Goal: Use online tool/utility: Utilize a website feature to perform a specific function

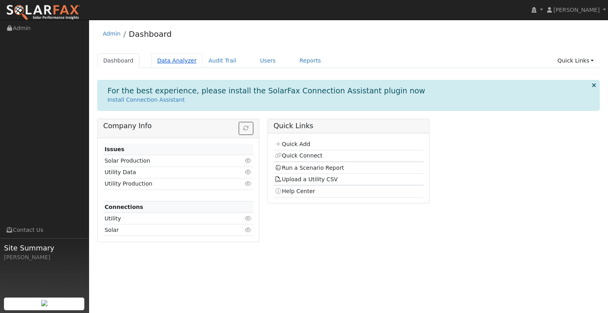
click at [181, 65] on link "Data Analyzer" at bounding box center [176, 60] width 51 height 15
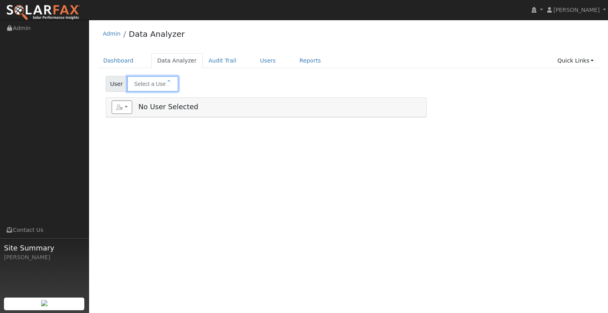
type input "Mohegan Sun (Meter 18090678)"
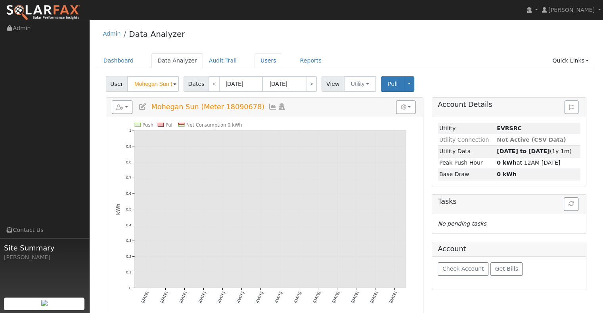
click at [259, 59] on link "Users" at bounding box center [268, 60] width 28 height 15
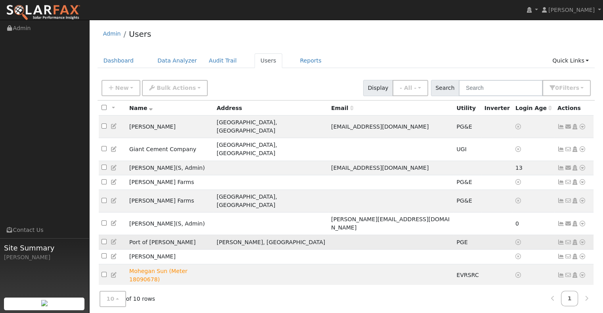
click at [156, 235] on td "Port of [PERSON_NAME]" at bounding box center [169, 242] width 87 height 15
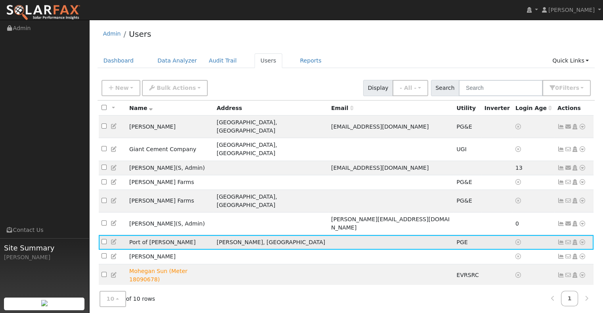
click at [583, 240] on icon at bounding box center [581, 243] width 7 height 6
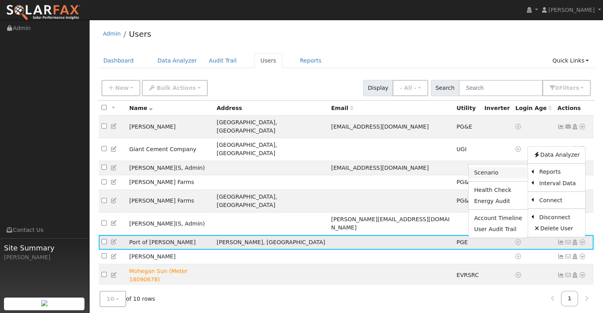
click at [509, 168] on link "Scenario" at bounding box center [497, 173] width 59 height 11
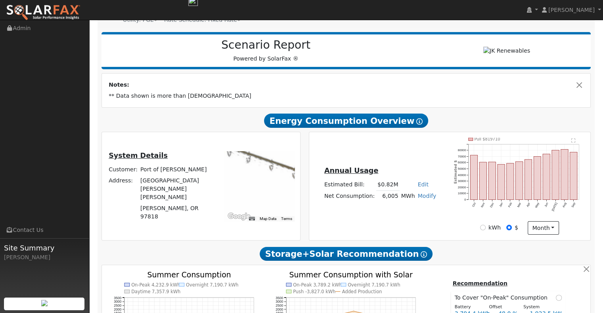
scroll to position [119, 0]
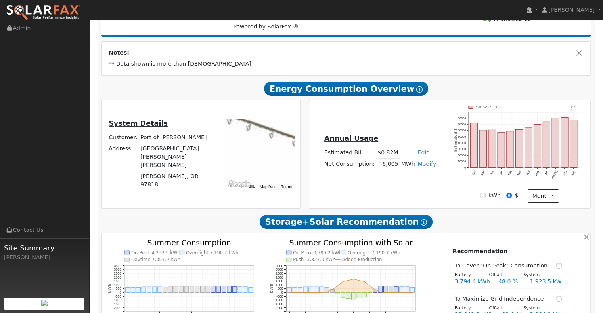
click at [253, 125] on div at bounding box center [259, 154] width 71 height 71
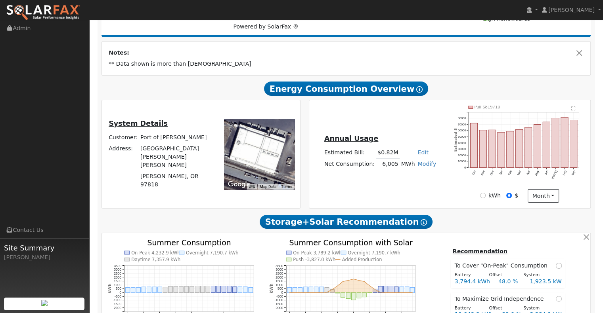
drag, startPoint x: 274, startPoint y: 136, endPoint x: 252, endPoint y: 147, distance: 24.8
click at [252, 147] on div at bounding box center [259, 154] width 71 height 71
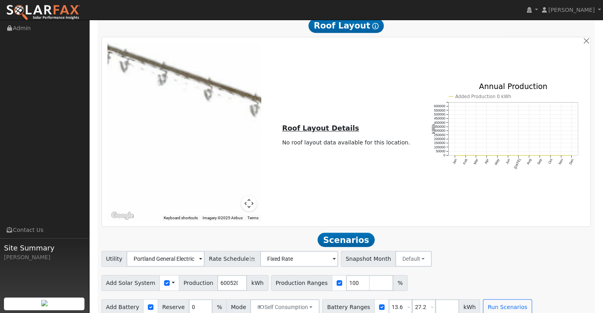
scroll to position [479, 0]
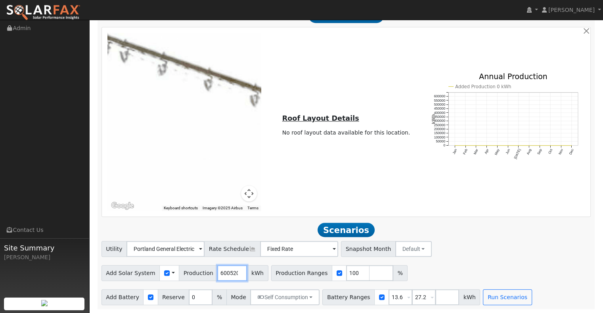
click at [217, 274] on input "6005200" at bounding box center [232, 273] width 30 height 16
paste input "5398815"
type input "5398815"
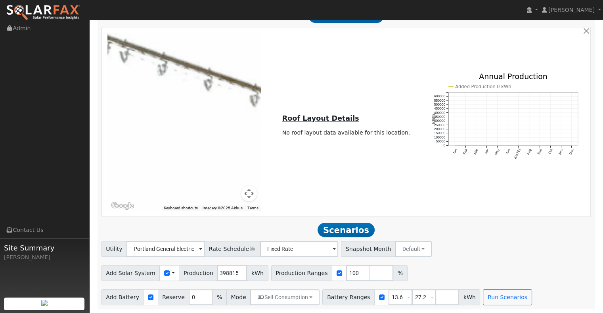
scroll to position [0, 0]
click at [427, 263] on div "Add Solar System Use CSV Data Production 5398815 kWh Production Ranges 100 %" at bounding box center [346, 272] width 492 height 19
click at [388, 299] on input "13.6" at bounding box center [400, 298] width 24 height 16
type input "0"
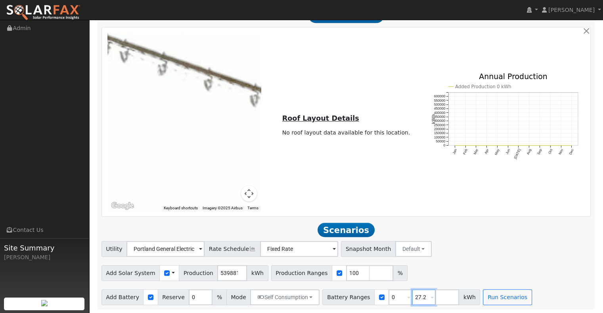
click at [412, 296] on input "27.2" at bounding box center [424, 298] width 24 height 16
type input "0"
click at [482, 294] on button "Run Scenarios" at bounding box center [506, 298] width 49 height 16
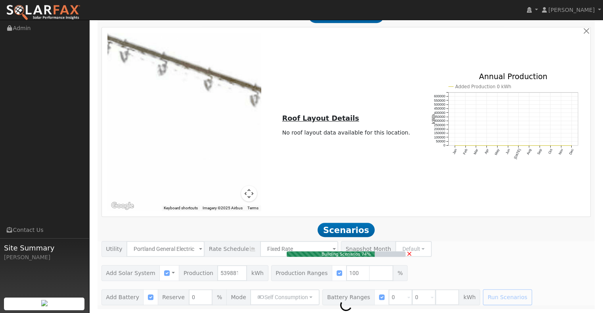
type input "3,599.2"
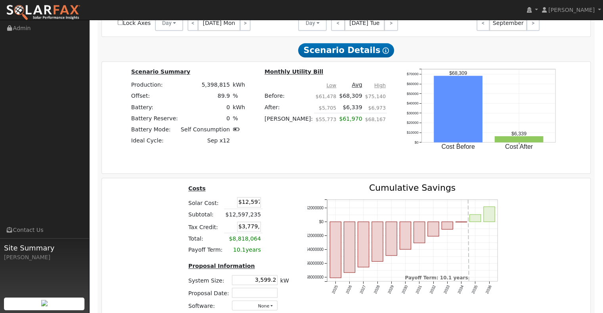
scroll to position [955, 0]
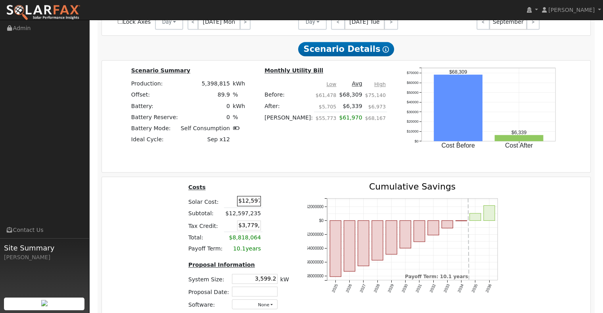
click at [239, 200] on input "$12,597,235" at bounding box center [249, 201] width 24 height 10
paste input "215,700"
type input "$12,215,700"
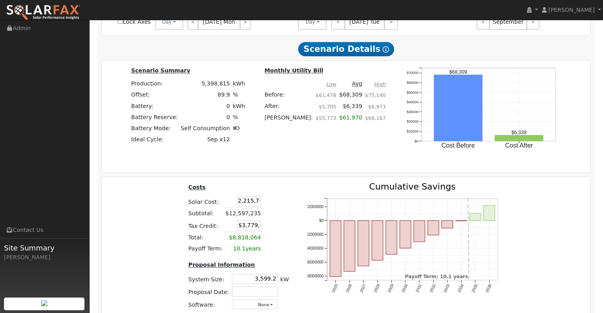
type input "$3,664,710"
click at [292, 202] on div "Costs Solar Cost: $12,215,700 Subtotal: $12,215,700 Tax Credit: $3,664,710 Tota…" at bounding box center [238, 250] width 120 height 134
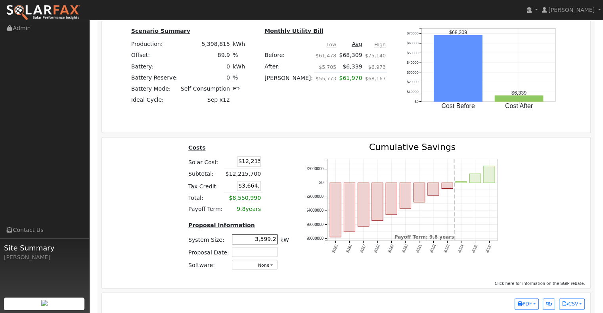
click at [249, 244] on input "3,599.2" at bounding box center [255, 240] width 46 height 10
click at [298, 264] on div "2025 2026 2027 2028 2029 2030 2031 2032 2033 2034 2035 2036 -$8000000 -$6000000…" at bounding box center [405, 210] width 215 height 134
click at [266, 264] on button "None" at bounding box center [255, 265] width 46 height 10
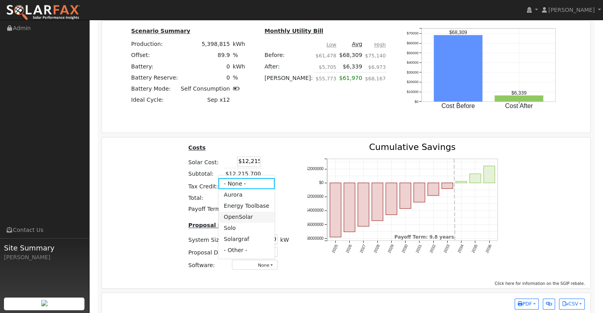
click at [246, 217] on link "OpenSolar" at bounding box center [246, 217] width 57 height 11
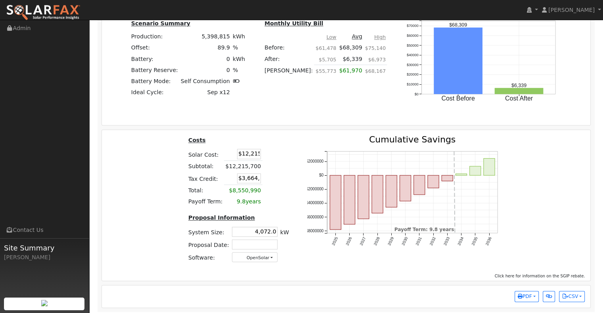
scroll to position [1004, 0]
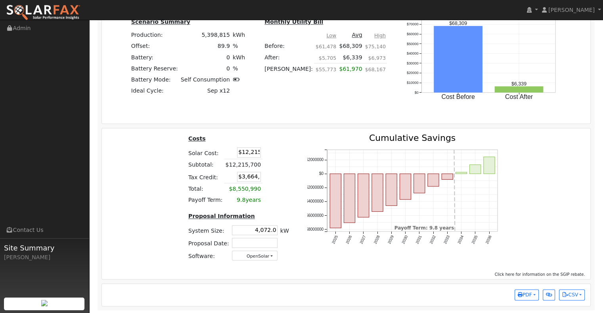
click at [265, 172] on td at bounding box center [269, 176] width 14 height 13
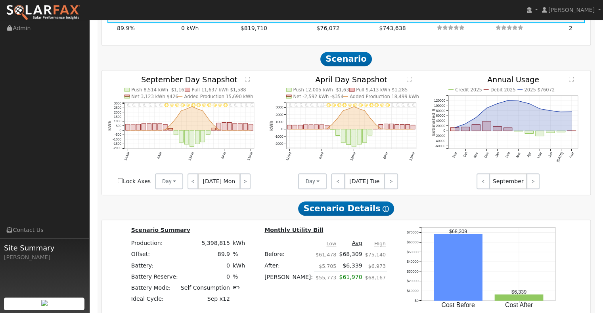
scroll to position [687, 0]
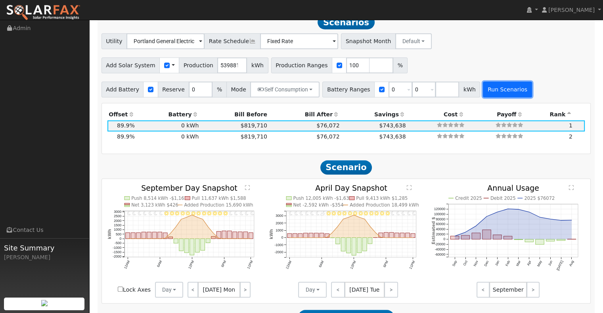
click at [495, 90] on button "Run Scenarios" at bounding box center [506, 90] width 49 height 16
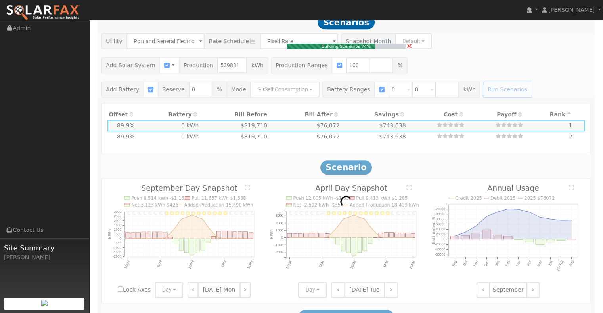
type input "3,599.2"
type input "$12,597,235"
type input "$3,779,171"
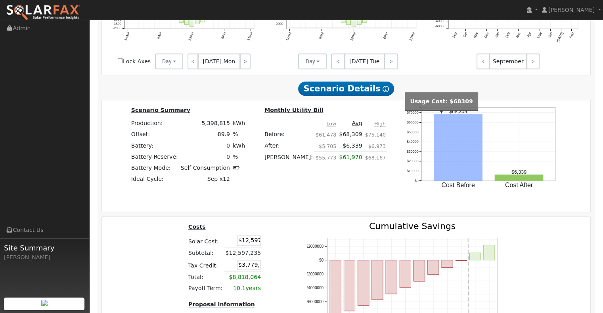
scroll to position [1004, 0]
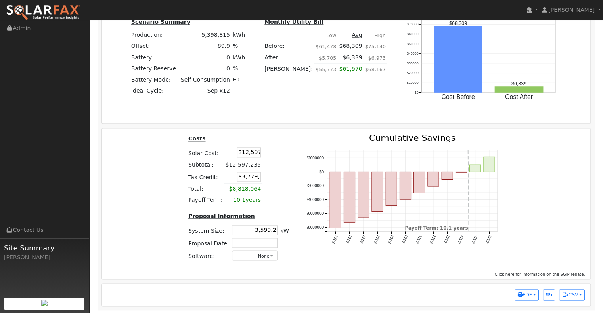
click at [536, 270] on div "Costs Solar Cost: $12,597,235 Subtotal: $12,597,235 Tax Credit: $3,779,171 Tota…" at bounding box center [346, 203] width 488 height 151
click at [536, 274] on span "Click here for information on the SGIP rebate." at bounding box center [539, 275] width 90 height 4
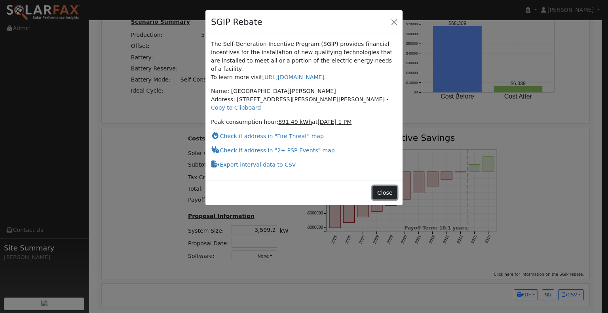
click at [387, 186] on button "Close" at bounding box center [385, 192] width 24 height 13
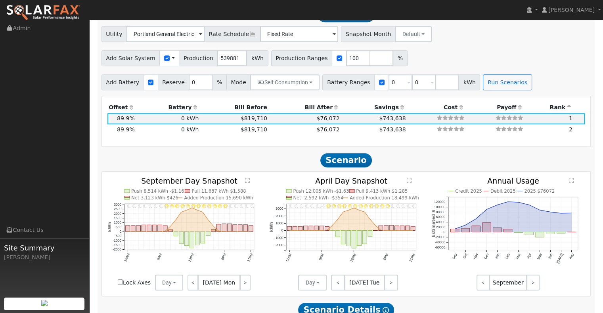
scroll to position [608, 0]
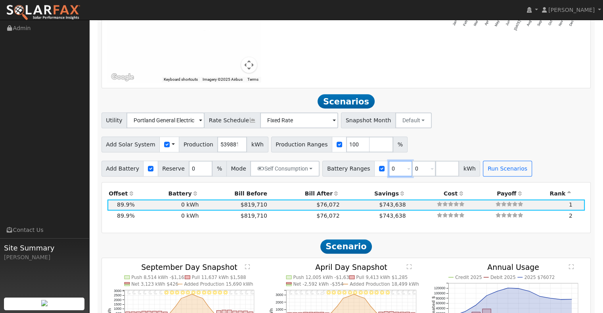
click at [388, 165] on input "0" at bounding box center [400, 169] width 24 height 16
click at [388, 166] on input "0" at bounding box center [400, 169] width 24 height 16
click at [388, 167] on input "0" at bounding box center [400, 169] width 24 height 16
click at [388, 168] on input "0" at bounding box center [400, 169] width 24 height 16
click at [412, 172] on input "0" at bounding box center [424, 169] width 24 height 16
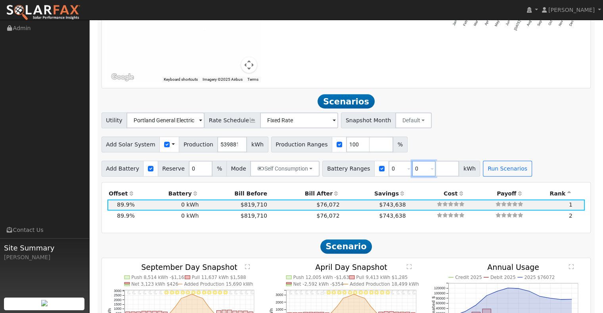
click at [412, 172] on input "0" at bounding box center [424, 169] width 24 height 16
click at [501, 173] on button "Run Scenarios" at bounding box center [506, 169] width 49 height 16
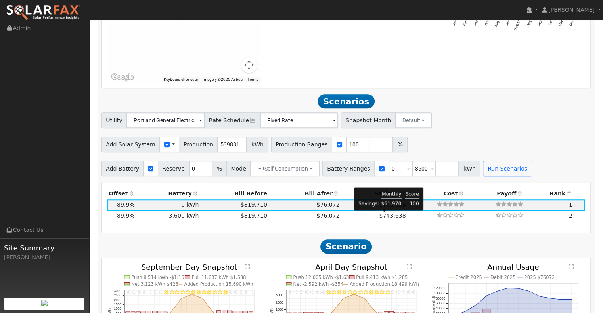
scroll to position [678, 0]
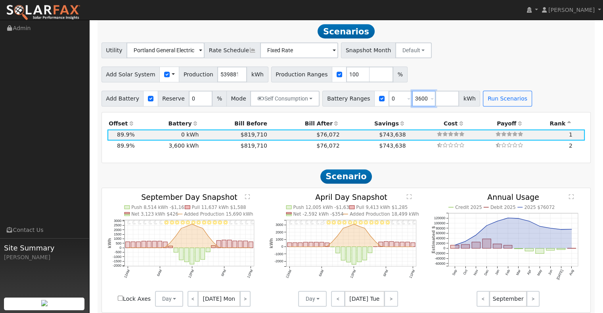
click at [412, 99] on input "3600" at bounding box center [424, 99] width 24 height 16
type input "5000"
click at [482, 97] on button "Run Scenarios" at bounding box center [506, 99] width 49 height 16
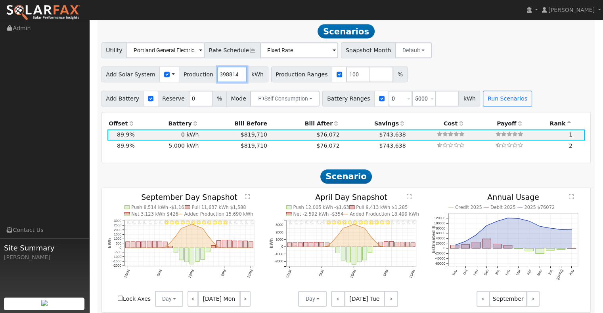
click at [233, 77] on input "5398814" at bounding box center [232, 75] width 30 height 16
type input "5398815"
click at [232, 74] on input "5398815" at bounding box center [232, 75] width 30 height 16
click at [512, 71] on div "Add Solar System Use CSV Data Production 5398815 kWh Production Ranges 100 %" at bounding box center [346, 73] width 492 height 19
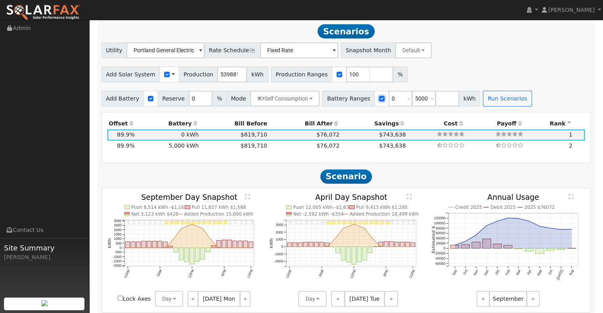
click at [379, 99] on input "checkbox" at bounding box center [382, 99] width 6 height 6
checkbox input "false"
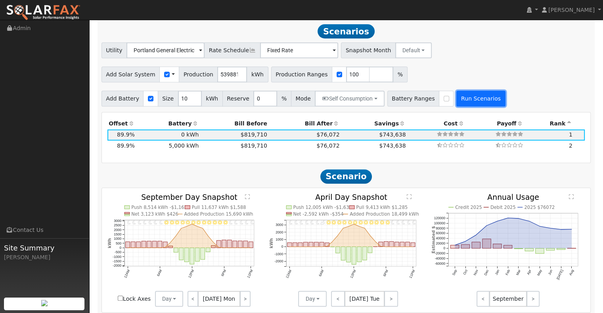
click at [461, 94] on button "Run Scenarios" at bounding box center [480, 99] width 49 height 16
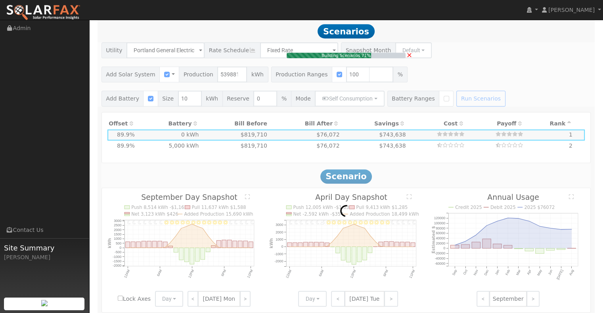
type input "$3,782,771"
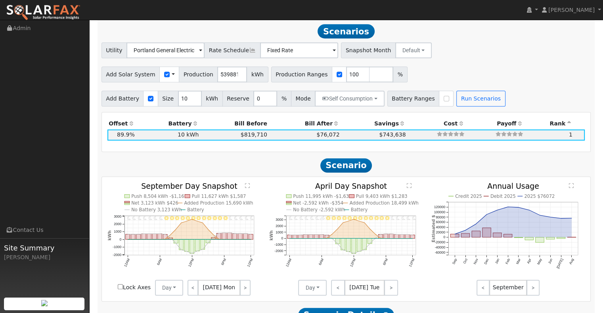
click at [143, 100] on div at bounding box center [150, 99] width 15 height 16
click at [148, 99] on input "checkbox" at bounding box center [151, 99] width 6 height 6
checkbox input "false"
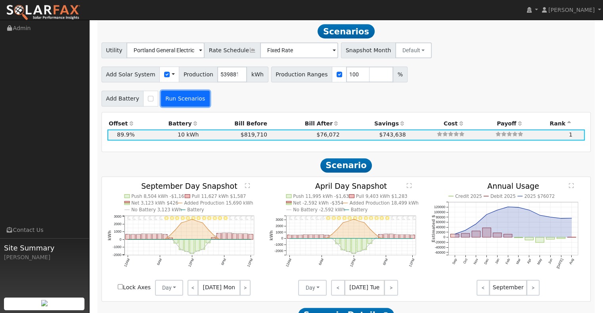
click at [171, 99] on button "Run Scenarios" at bounding box center [185, 99] width 49 height 16
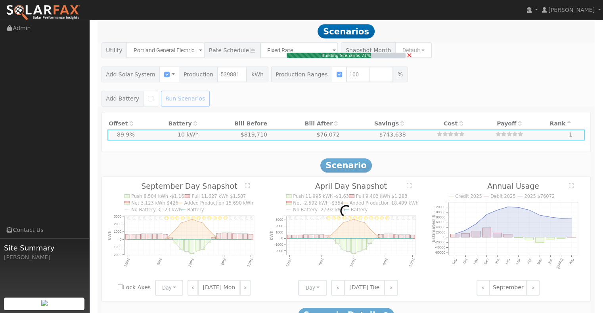
type input "$3,779,171"
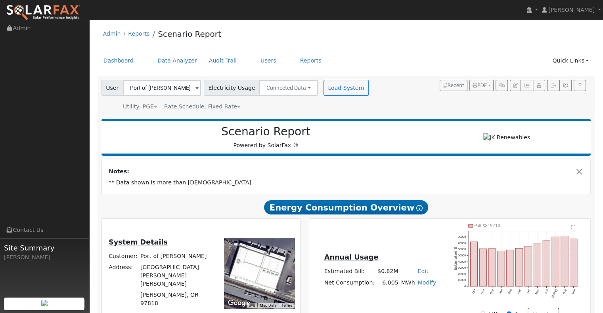
click at [217, 108] on span "Rate Schedule: Fixed Rate" at bounding box center [202, 106] width 76 height 6
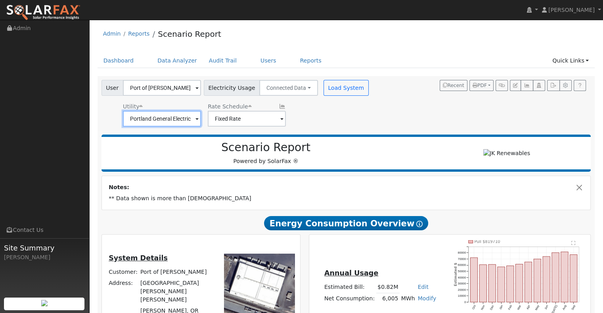
click at [156, 120] on input "Portland General Electric" at bounding box center [162, 119] width 78 height 16
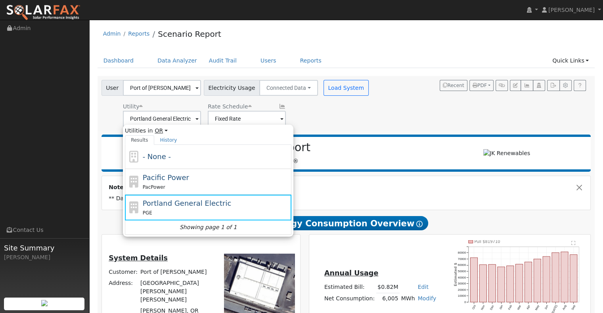
click at [155, 131] on link "OR" at bounding box center [160, 131] width 13 height 8
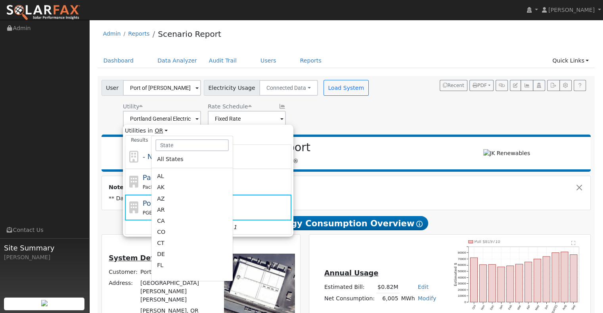
click at [155, 131] on link "OR" at bounding box center [160, 131] width 13 height 8
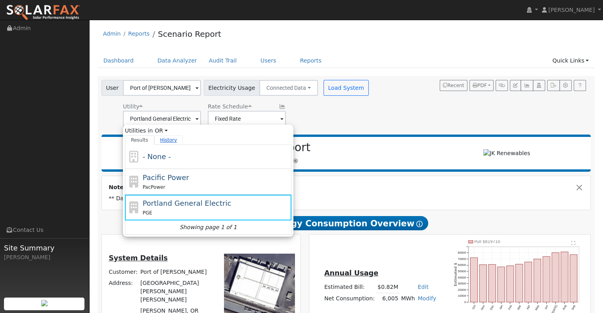
click at [155, 141] on link "History" at bounding box center [168, 140] width 29 height 10
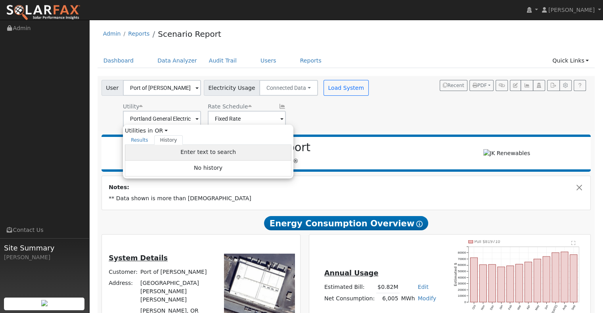
click at [157, 152] on div "Enter text to search" at bounding box center [208, 153] width 166 height 16
click at [143, 138] on link "Results" at bounding box center [139, 140] width 29 height 10
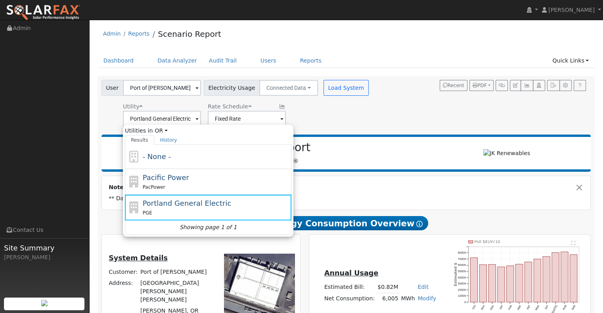
click at [311, 110] on div "Utility Portland General Electric Utilities in OR All States AL AK AZ AR CA CO …" at bounding box center [236, 113] width 272 height 27
